Goal: Task Accomplishment & Management: Use online tool/utility

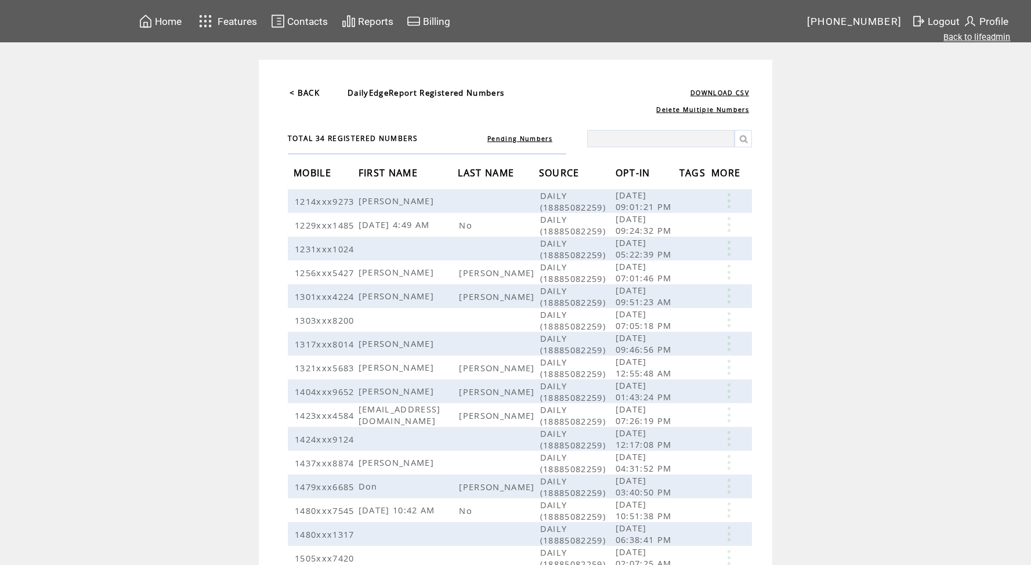
click at [959, 35] on link "Back to lifeadmin" at bounding box center [976, 37] width 67 height 10
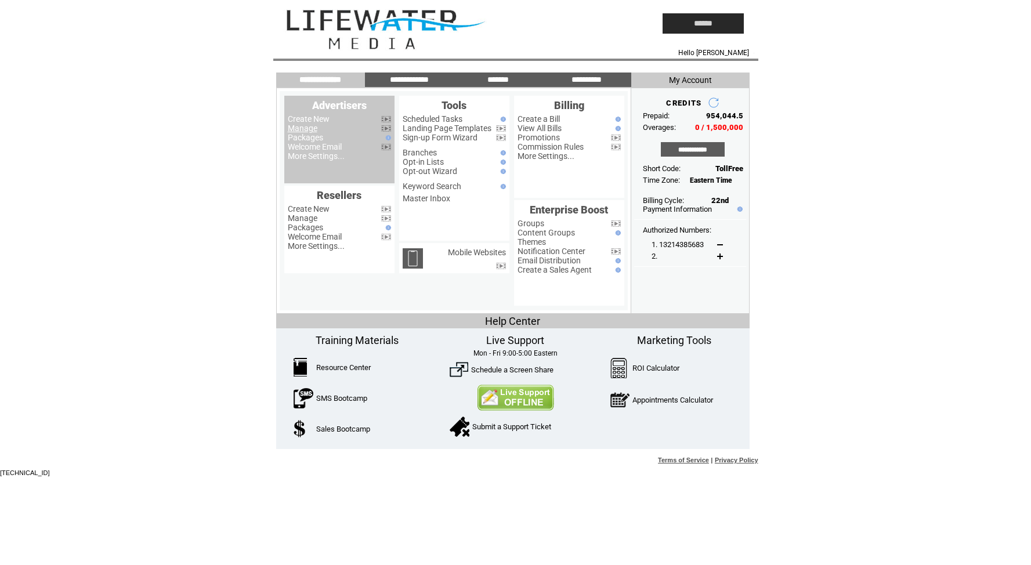
click at [302, 126] on link "Manage" at bounding box center [303, 128] width 30 height 9
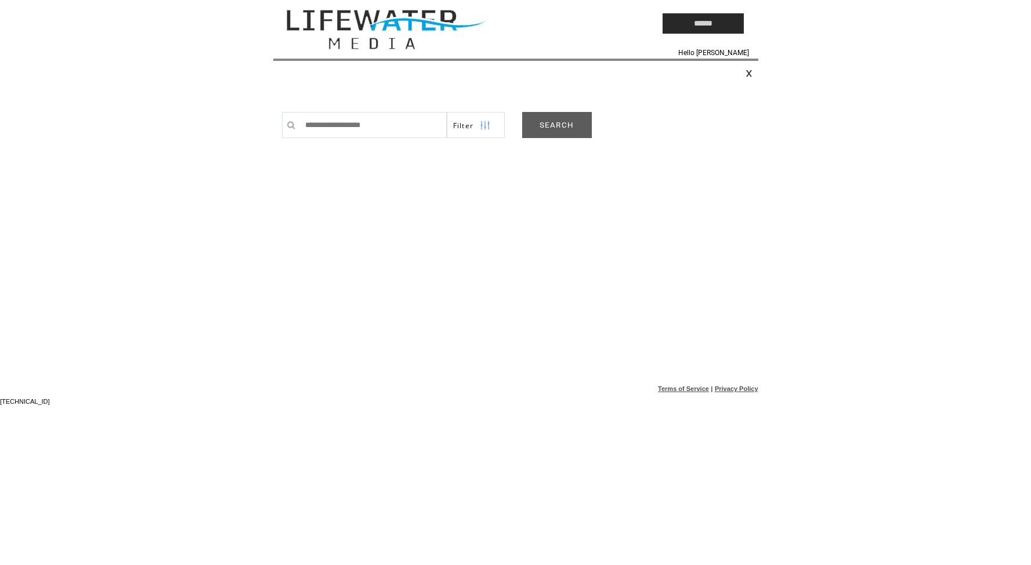
click at [548, 126] on link "SEARCH" at bounding box center [557, 125] width 70 height 26
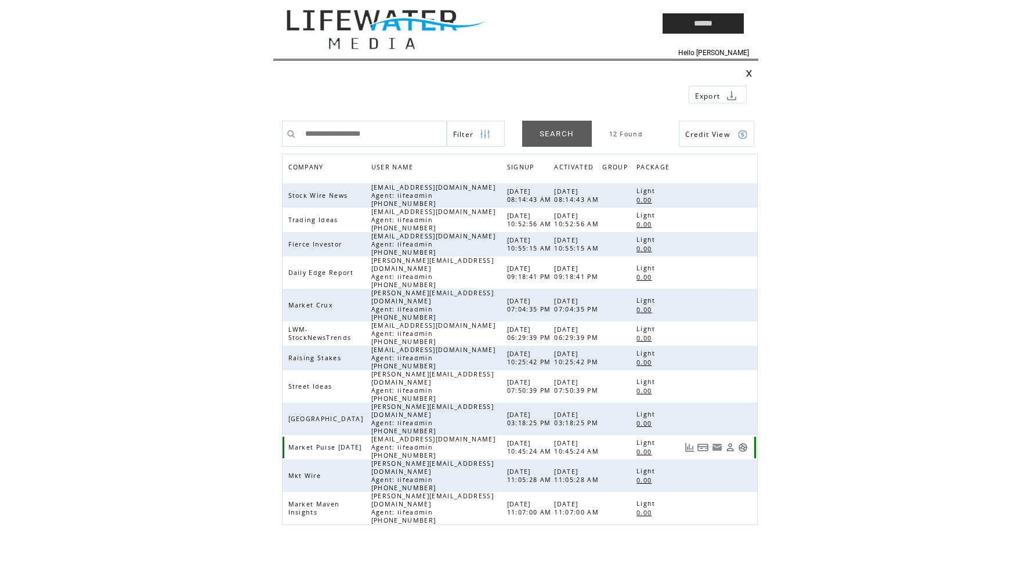
click at [744, 443] on link at bounding box center [743, 448] width 10 height 10
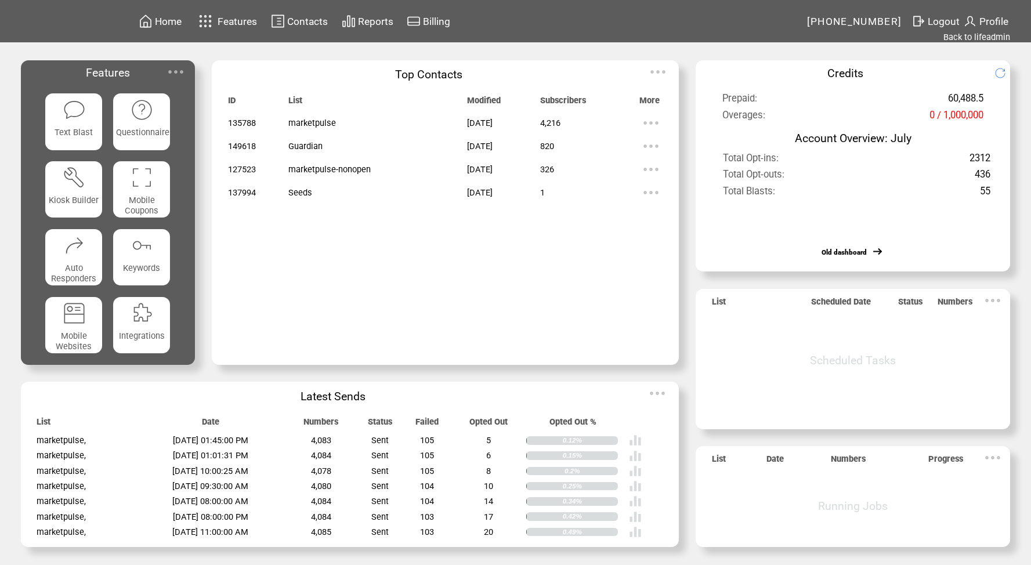
click at [372, 15] on td "Reports" at bounding box center [375, 21] width 37 height 16
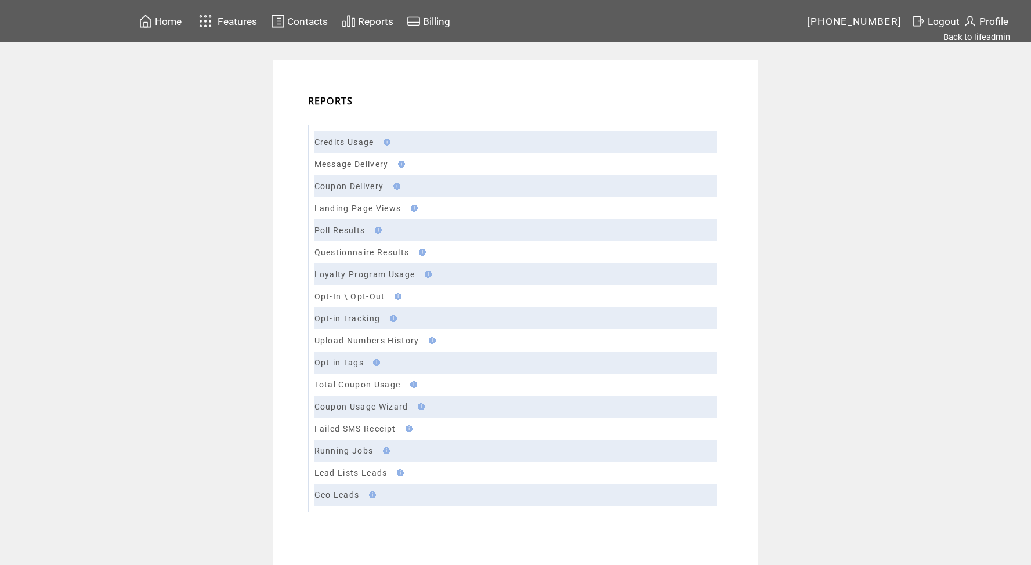
click at [353, 163] on link "Message Delivery" at bounding box center [351, 164] width 74 height 9
